Goal: Task Accomplishment & Management: Manage account settings

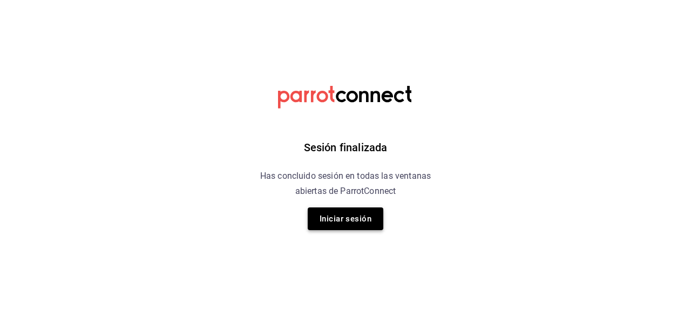
click at [343, 222] on button "Iniciar sesión" at bounding box center [346, 218] width 76 height 23
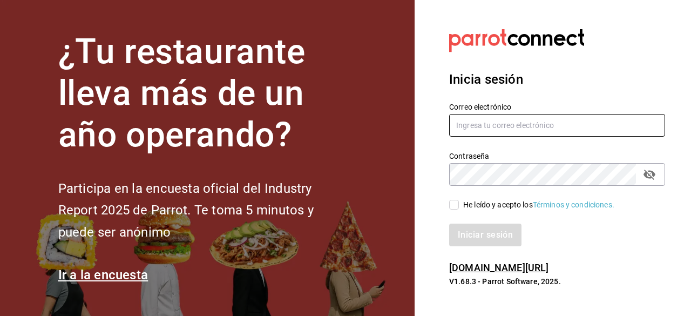
click at [515, 128] on input "text" at bounding box center [557, 125] width 216 height 23
type input "[EMAIL_ADDRESS][DOMAIN_NAME]"
click at [454, 205] on input "He leído y acepto los Términos y condiciones." at bounding box center [454, 205] width 10 height 10
checkbox input "true"
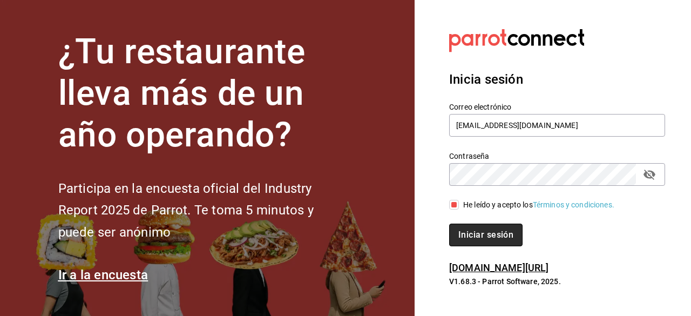
click at [484, 236] on button "Iniciar sesión" at bounding box center [485, 235] width 73 height 23
